Goal: Task Accomplishment & Management: Manage account settings

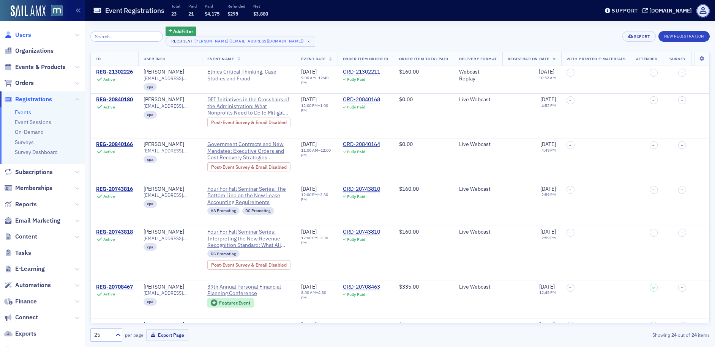
click at [23, 37] on span "Users" at bounding box center [23, 35] width 16 height 8
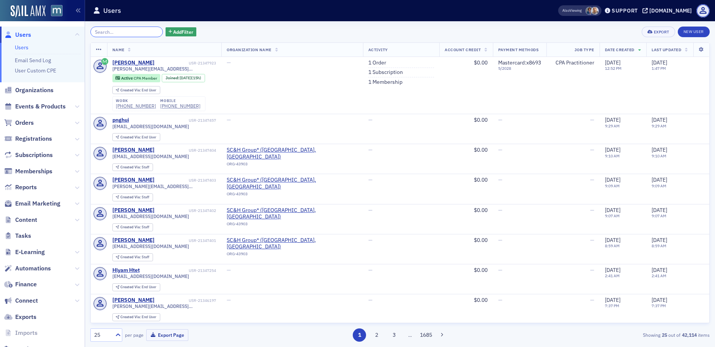
click at [99, 31] on input "search" at bounding box center [126, 32] width 73 height 11
paste input "[PERSON_NAME]"
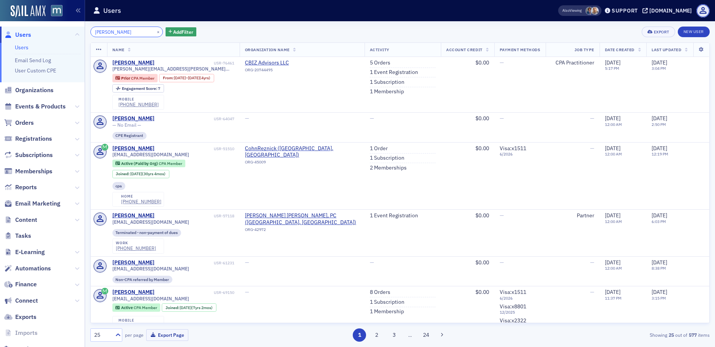
type input "[PERSON_NAME]"
click at [155, 33] on button "×" at bounding box center [158, 31] width 7 height 7
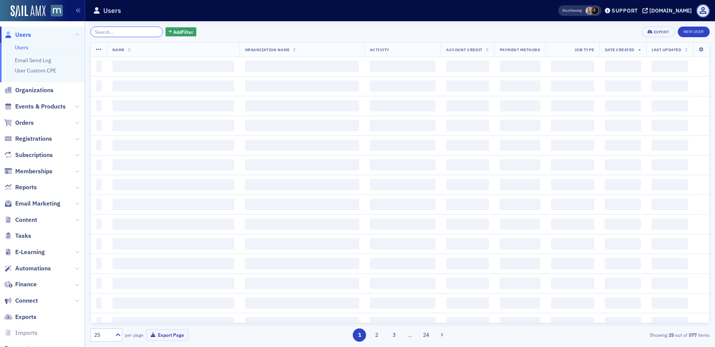
click at [132, 32] on input "search" at bounding box center [126, 32] width 73 height 11
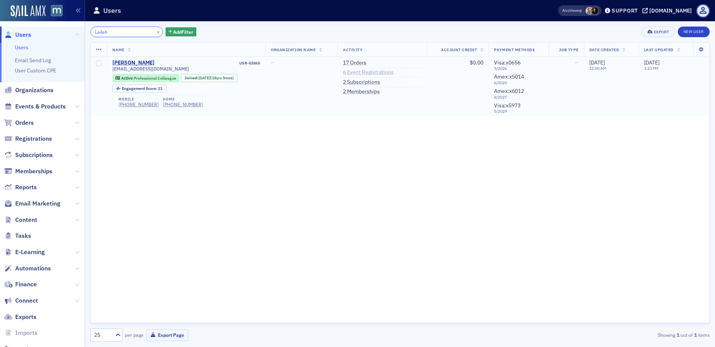
type input "Lailah"
click at [363, 70] on link "6 Event Registrations" at bounding box center [368, 72] width 51 height 7
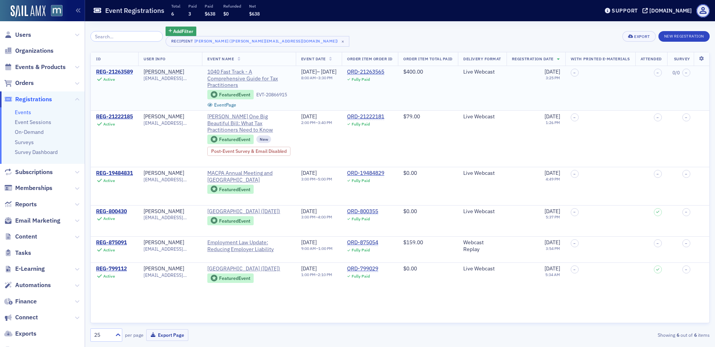
click at [124, 69] on div "REG-21263589" at bounding box center [114, 72] width 37 height 7
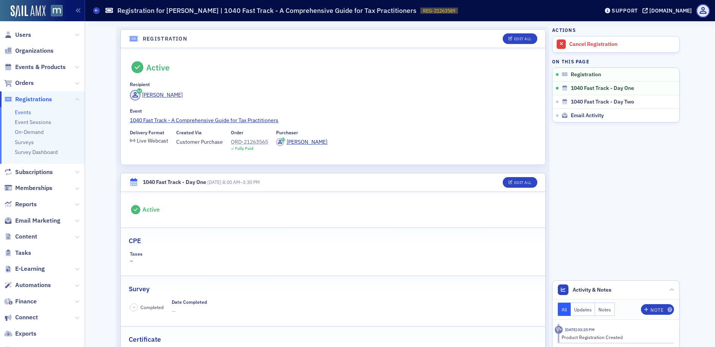
click at [256, 141] on div "ORD-21263565" at bounding box center [249, 142] width 37 height 8
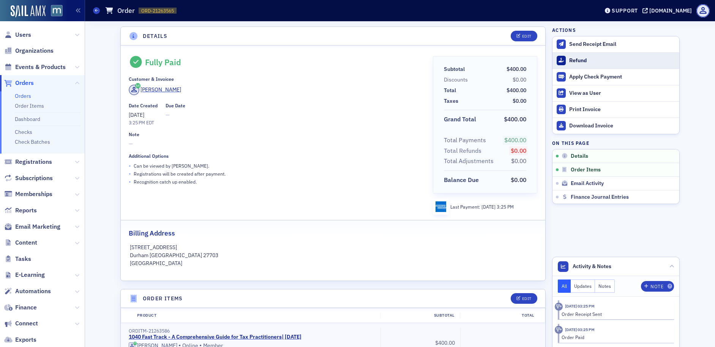
click at [589, 60] on div "Refund" at bounding box center [622, 60] width 106 height 7
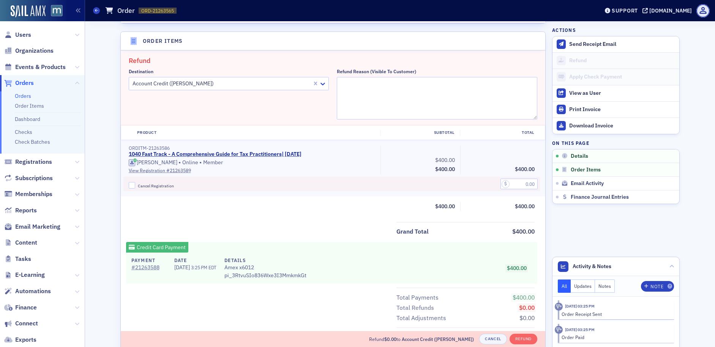
scroll to position [264, 0]
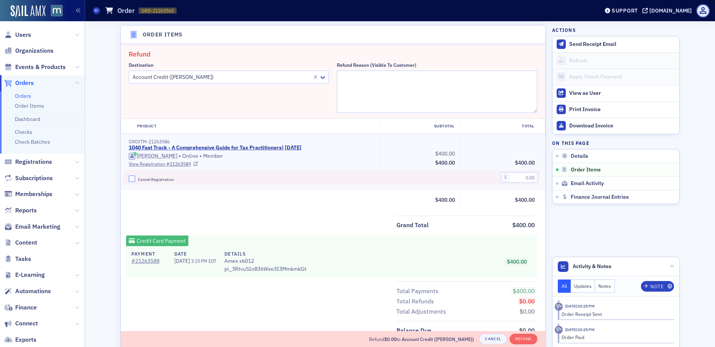
click at [129, 177] on input "Cancel Registration" at bounding box center [132, 179] width 7 height 7
checkbox input "true"
click at [347, 74] on textarea "Refund Reason (Visible to Customer)" at bounding box center [437, 92] width 200 height 43
click at [516, 179] on input "text" at bounding box center [518, 177] width 37 height 11
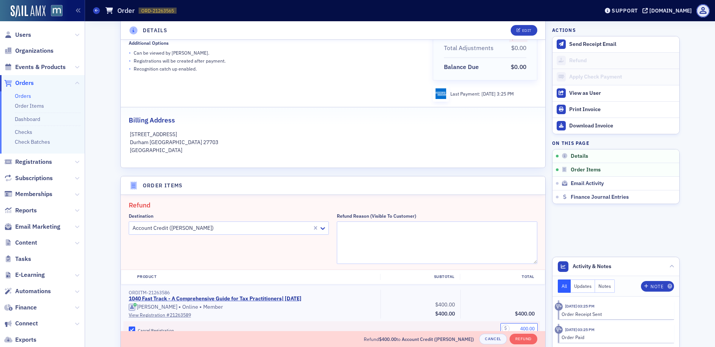
scroll to position [0, 0]
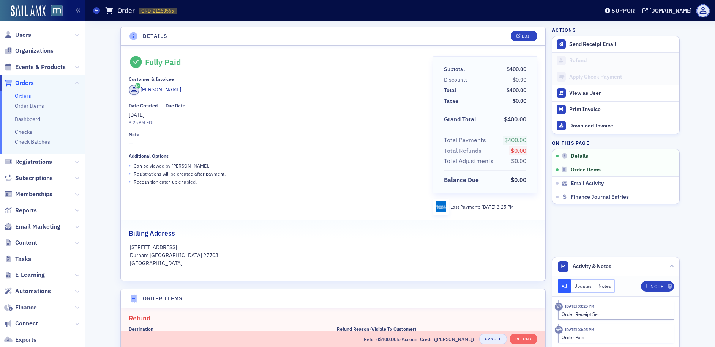
type input "400.00"
click at [489, 335] on button "Cancel" at bounding box center [492, 339] width 27 height 11
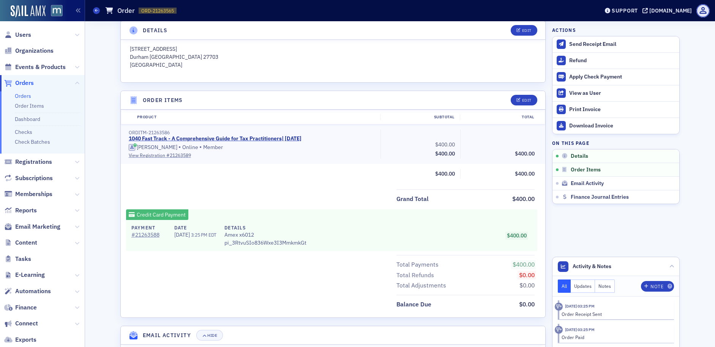
scroll to position [207, 0]
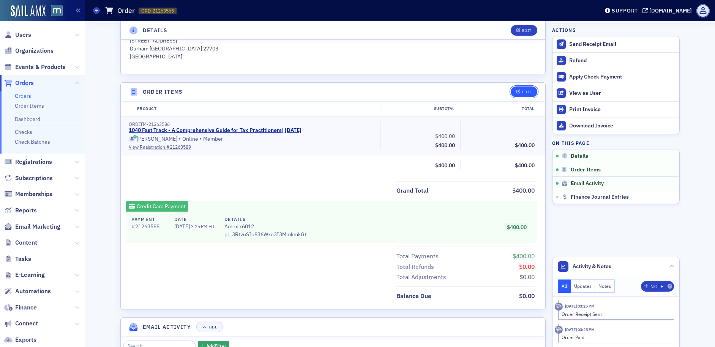
click at [531, 89] on button "Edit" at bounding box center [524, 92] width 26 height 11
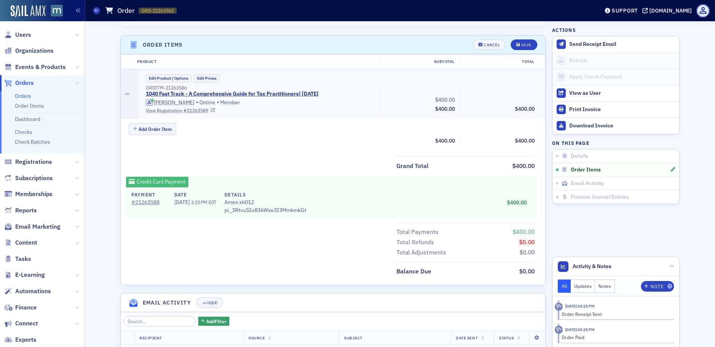
scroll to position [264, 0]
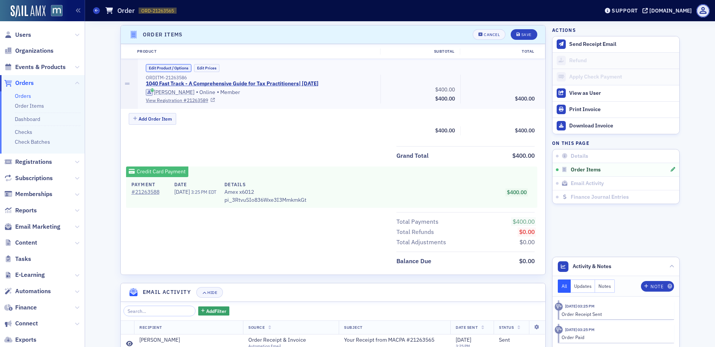
click at [182, 67] on button "Edit Product / Options" at bounding box center [169, 68] width 46 height 8
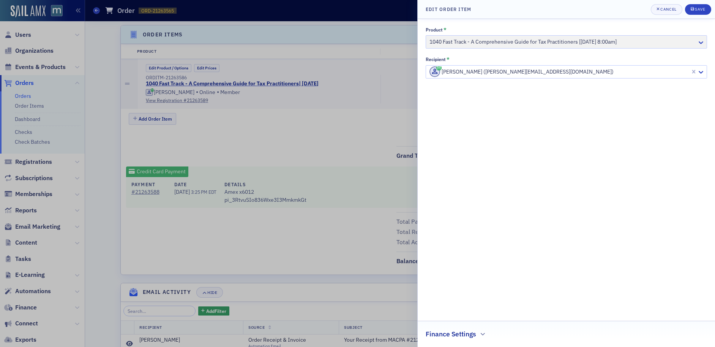
click at [697, 44] on div "Product * 1040 Fast Track - A Comprehensive Guide for Tax Practitioners [10/16/…" at bounding box center [566, 38] width 281 height 22
click at [673, 6] on button "Cancel" at bounding box center [667, 9] width 32 height 11
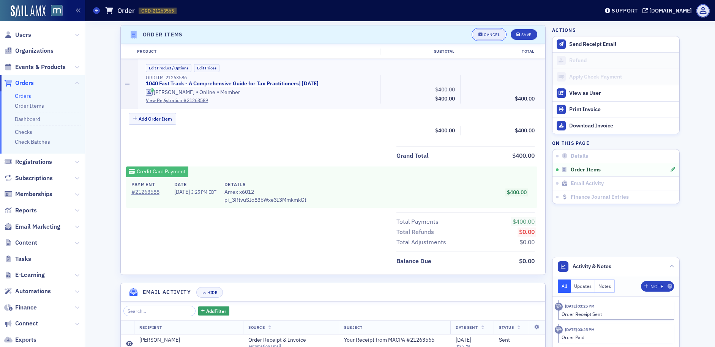
click at [495, 35] on div "Cancel" at bounding box center [492, 35] width 16 height 4
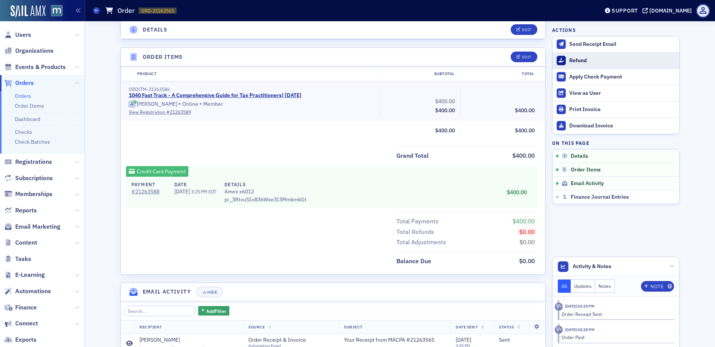
click at [586, 63] on div "Refund" at bounding box center [622, 60] width 106 height 7
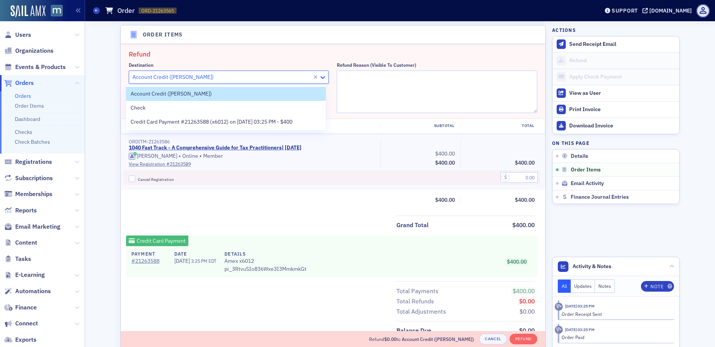
click at [322, 78] on icon at bounding box center [323, 78] width 8 height 8
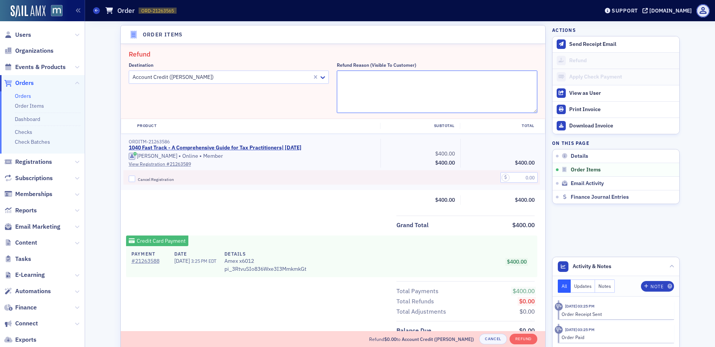
click at [351, 78] on textarea "Refund Reason (Visible to Customer)" at bounding box center [437, 92] width 200 height 43
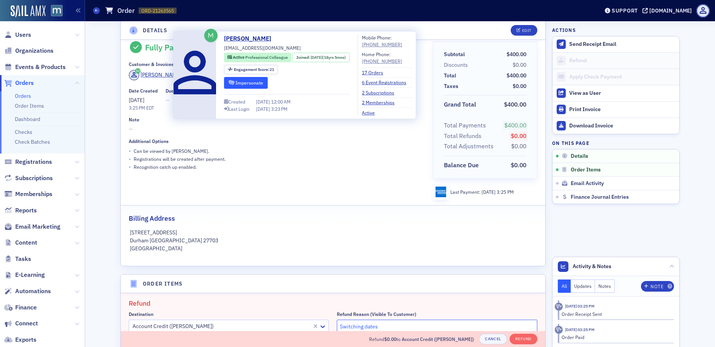
type textarea "Switching dates"
click at [248, 85] on button "Impersonate" at bounding box center [246, 83] width 44 height 12
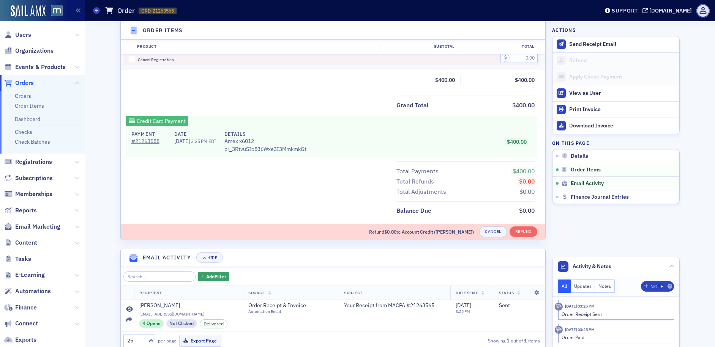
scroll to position [378, 0]
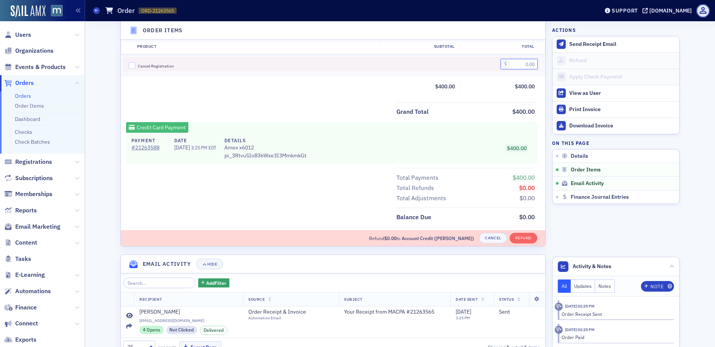
click at [513, 68] on input "text" at bounding box center [518, 64] width 37 height 11
type input "400.00"
click at [520, 238] on button "Refund" at bounding box center [523, 238] width 28 height 11
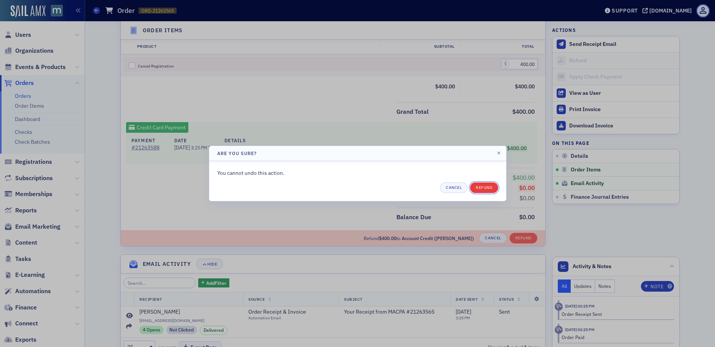
drag, startPoint x: 484, startPoint y: 188, endPoint x: 475, endPoint y: 187, distance: 8.4
click at [475, 187] on button "Refund" at bounding box center [484, 188] width 28 height 11
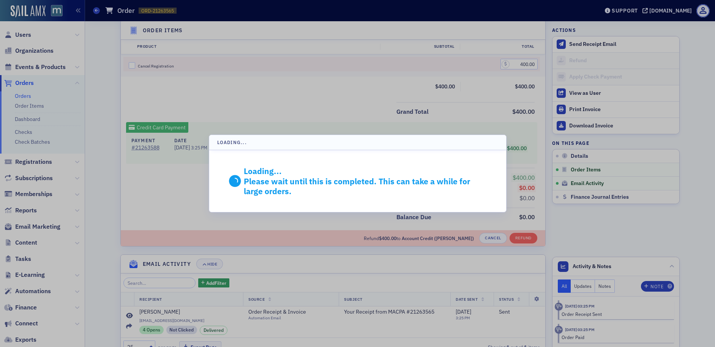
click at [458, 186] on p "Please wait until this is completed. This can take a while for large orders." at bounding box center [365, 187] width 243 height 20
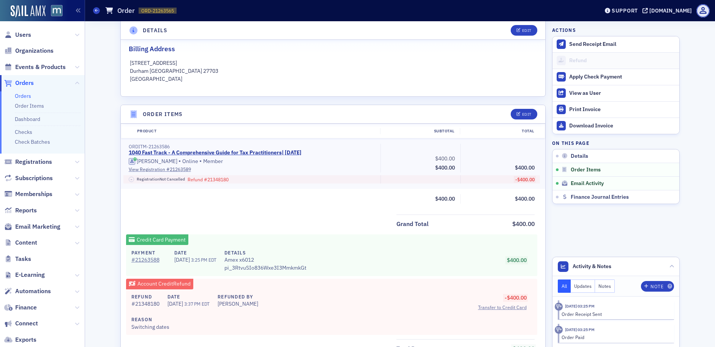
scroll to position [0, 0]
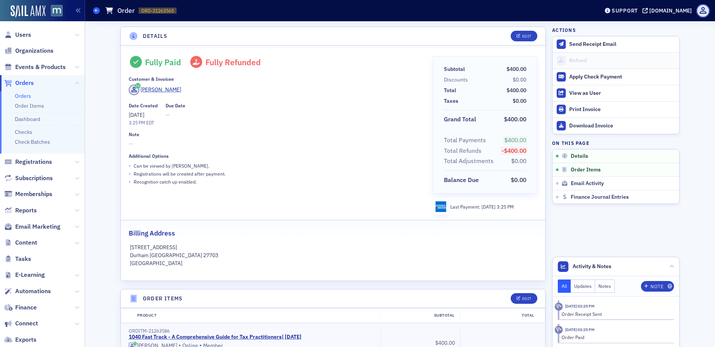
click at [98, 10] on span at bounding box center [96, 10] width 7 height 7
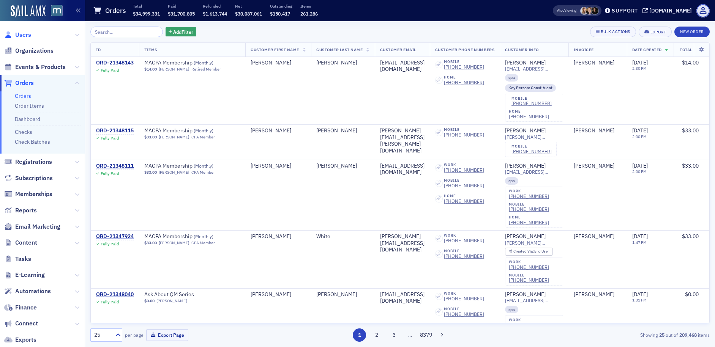
click at [24, 35] on span "Users" at bounding box center [23, 35] width 16 height 8
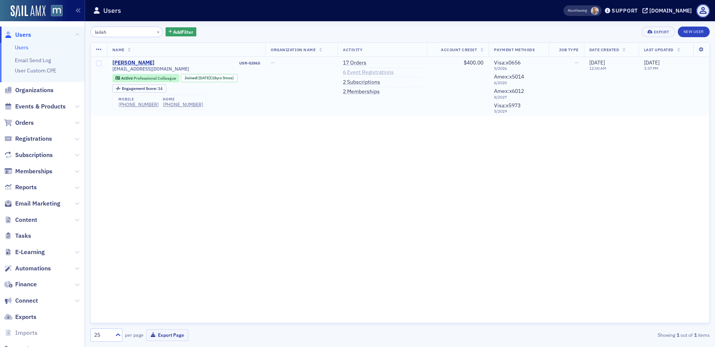
type input "lailah"
click at [375, 73] on link "6 Event Registrations" at bounding box center [368, 72] width 51 height 7
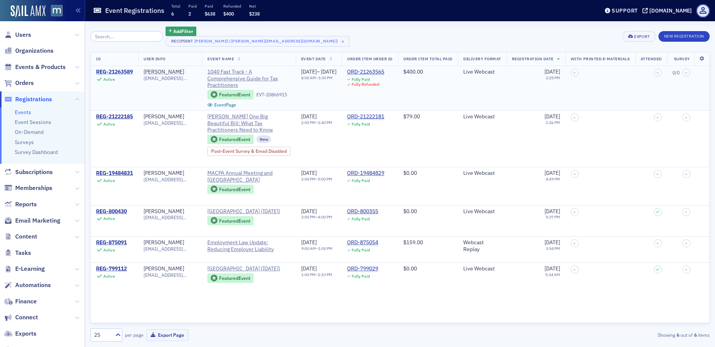
click at [120, 72] on div "REG-21263589" at bounding box center [114, 72] width 37 height 7
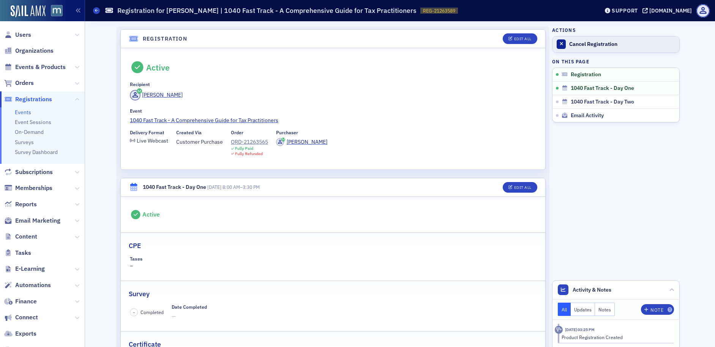
click at [591, 46] on div "Cancel Registration" at bounding box center [622, 44] width 106 height 7
